Goal: Information Seeking & Learning: Learn about a topic

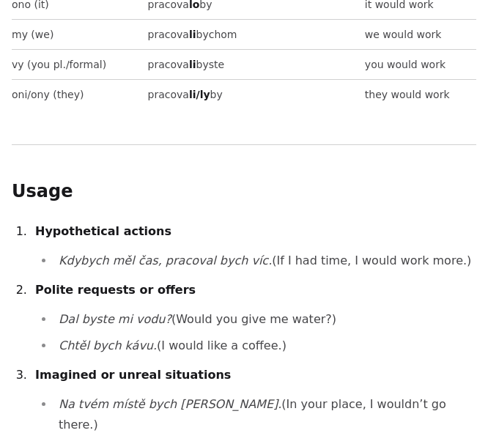
scroll to position [1006, 0]
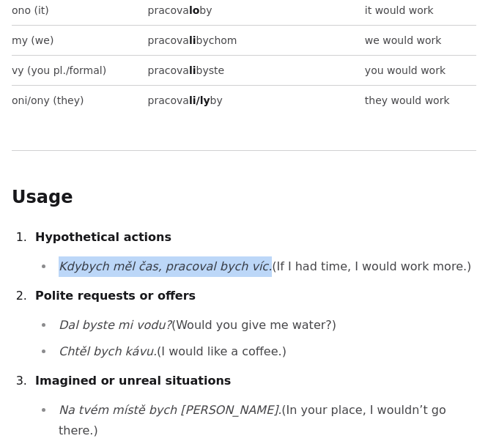
drag, startPoint x: 60, startPoint y: 185, endPoint x: 237, endPoint y: 190, distance: 177.4
click at [237, 256] on li "Kdybych měl čas, pracoval bych víc. (If I had time, I would work more.)" at bounding box center [265, 266] width 422 height 21
copy em "Kdybych měl čas, pracoval bych víc."
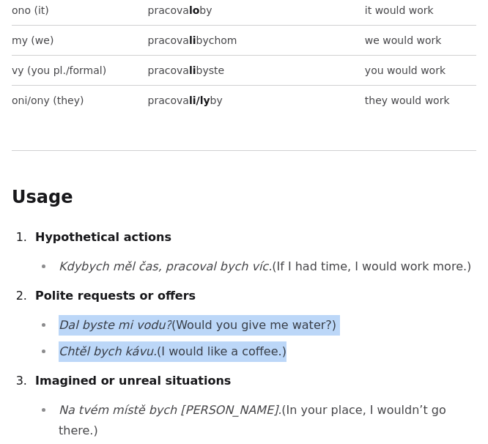
drag, startPoint x: 62, startPoint y: 243, endPoint x: 256, endPoint y: 281, distance: 198.7
click at [256, 281] on ol "Hypothetical actions Kdybych měl čas, pracoval bych víc. (If I had time, I woul…" at bounding box center [244, 334] width 465 height 214
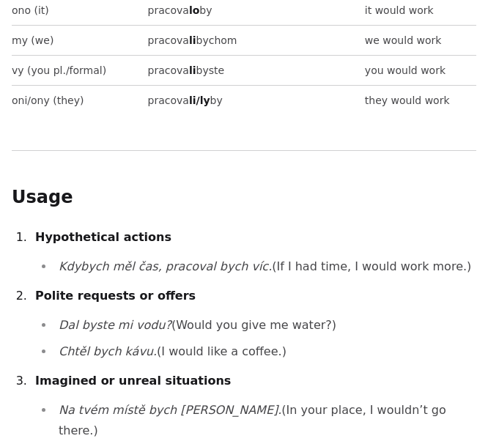
click at [244, 256] on li "Kdybych měl čas, pracoval bych víc. (If I had time, I would work more.)" at bounding box center [265, 266] width 422 height 21
click at [240, 256] on li "Kdybych měl čas, pracoval bych víc. (If I had time, I would work more.)" at bounding box center [265, 266] width 422 height 21
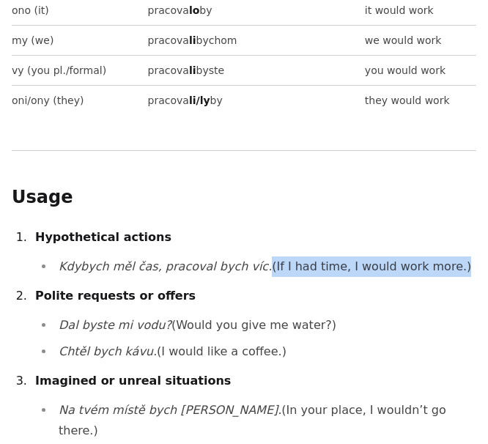
drag, startPoint x: 238, startPoint y: 180, endPoint x: 385, endPoint y: 195, distance: 148.0
click at [385, 227] on ol "Hypothetical actions Kdybych měl čas, pracoval bych víc. (If I had time, I woul…" at bounding box center [244, 334] width 465 height 214
copy ol "(If I had time, I would work more.)"
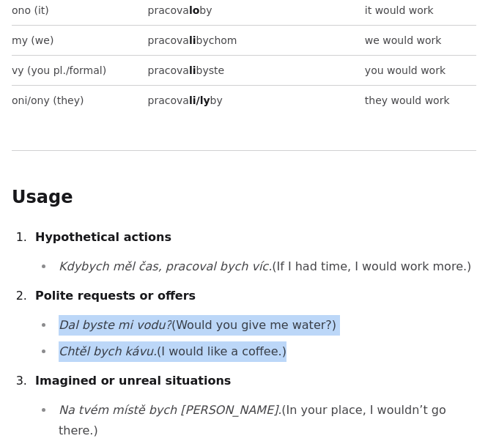
drag, startPoint x: 60, startPoint y: 245, endPoint x: 242, endPoint y: 284, distance: 186.0
click at [242, 284] on ol "Hypothetical actions Kdybych měl čas, pracoval bych víc. (If I had time, I woul…" at bounding box center [244, 334] width 465 height 214
copy ol "Dal byste mi vodu? (Would you give me water?) Chtěl bych kávu. (I would like a …"
drag, startPoint x: 63, startPoint y: 326, endPoint x: 401, endPoint y: 331, distance: 337.8
click at [401, 400] on li "Na tvém místě bych [PERSON_NAME]. (In your place, I wouldn’t go there.)" at bounding box center [265, 420] width 422 height 41
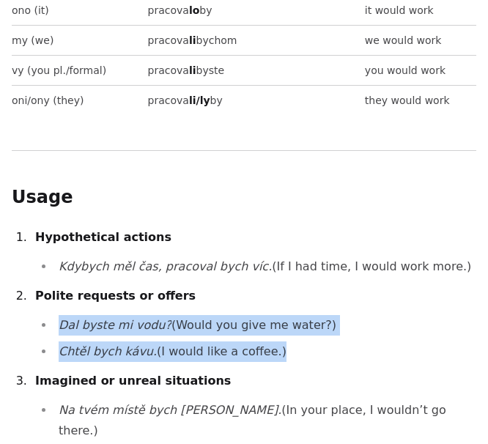
copy li "Na tvém místě bych [PERSON_NAME]. (In your place, I wouldn’t go there.)"
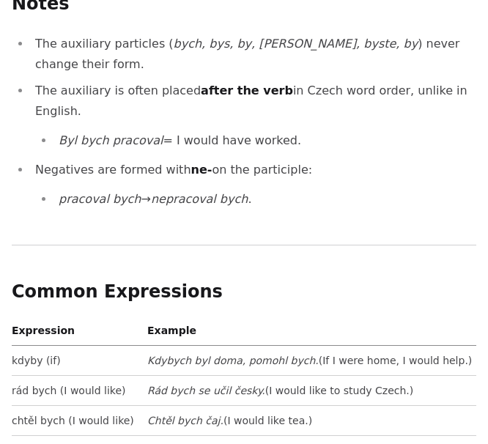
scroll to position [1705, 0]
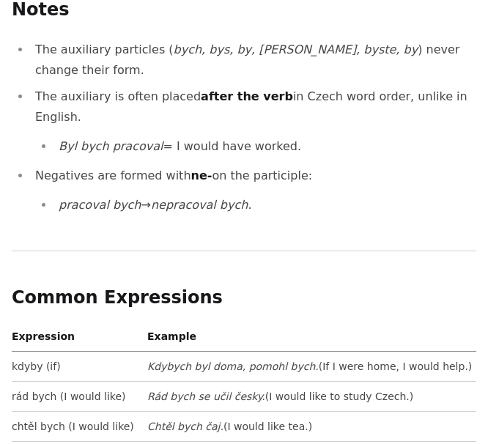
drag, startPoint x: 148, startPoint y: 223, endPoint x: 435, endPoint y: 232, distance: 287.3
click at [435, 351] on td "Kdybych byl doma, pomohl bych. (If I were home, I would help.)" at bounding box center [308, 366] width 335 height 30
copy td "Kdybych byl doma, pomohl bych. (If I were home, I would help.)"
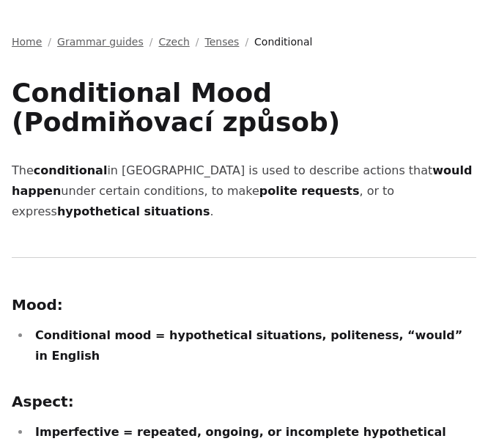
scroll to position [0, 0]
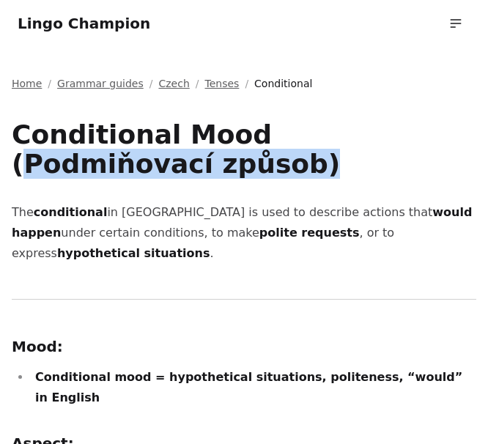
drag, startPoint x: 262, startPoint y: 142, endPoint x: 264, endPoint y: 152, distance: 10.7
click at [264, 152] on h1 "Conditional Mood (Podmiňovací způsob)" at bounding box center [244, 149] width 465 height 59
copy h1 "Podmiňovací způsob)"
